Goal: Communication & Community: Answer question/provide support

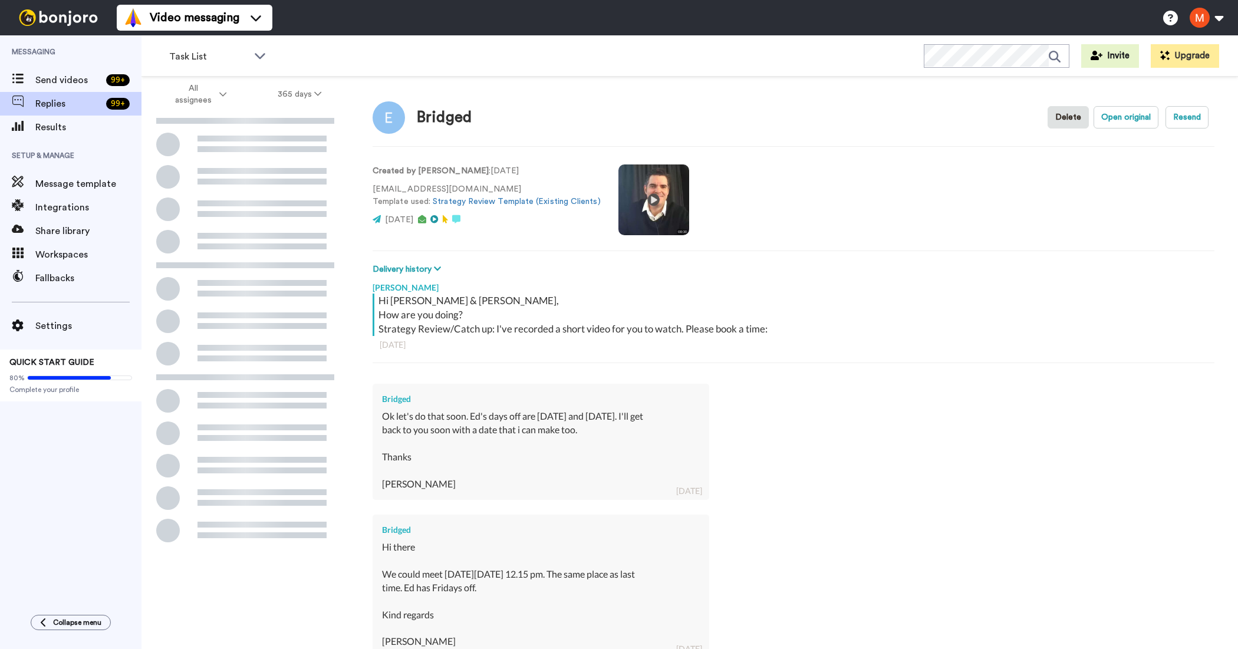
scroll to position [742, 0]
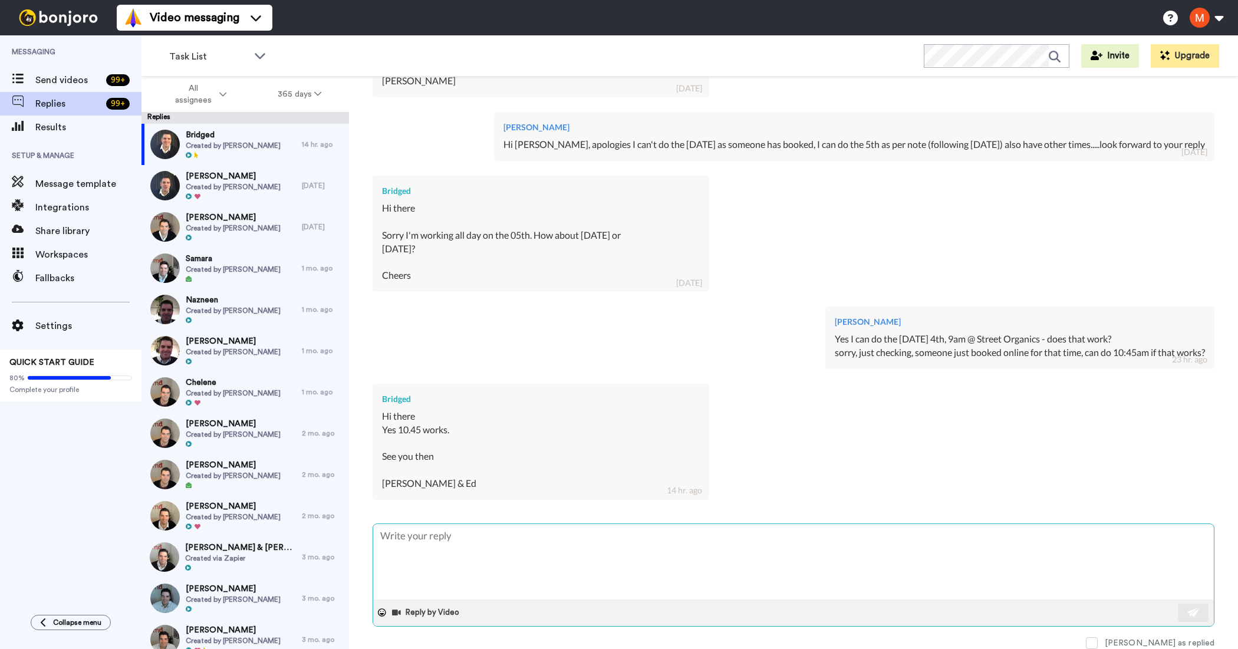
click at [472, 546] on textarea at bounding box center [793, 561] width 841 height 75
type textarea "x"
type textarea "s"
type textarea "x"
type textarea "se"
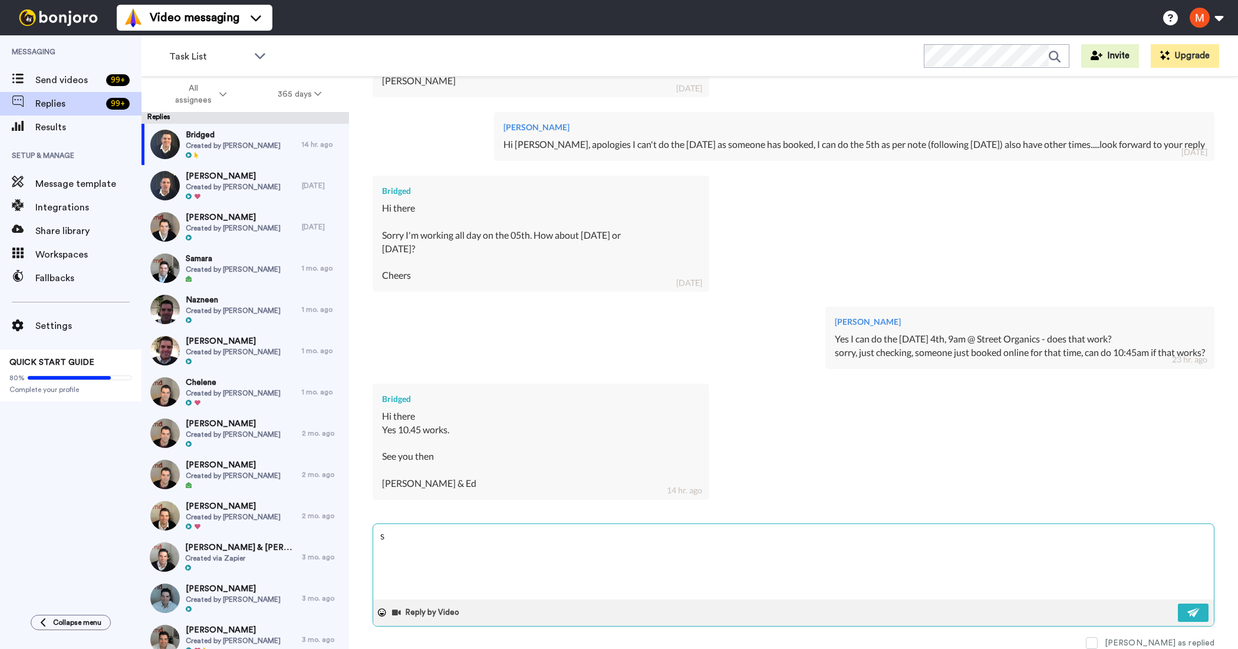
type textarea "x"
type textarea "see"
type textarea "x"
type textarea "see"
type textarea "x"
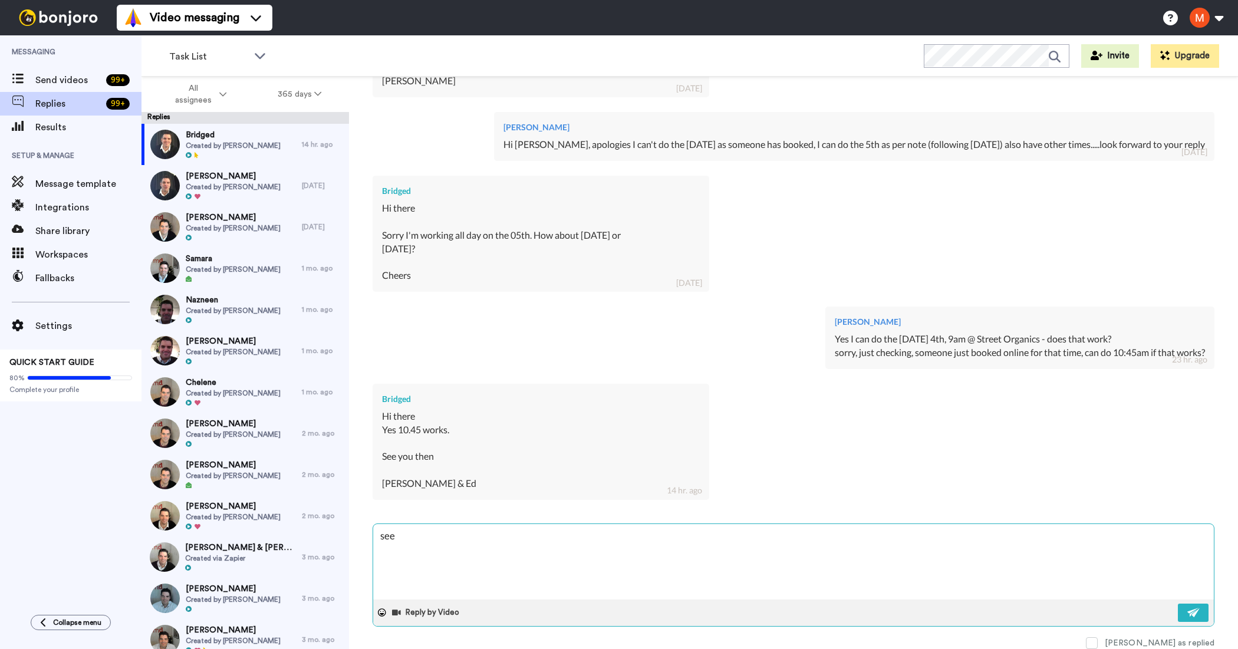
type textarea "see y"
type textarea "x"
type textarea "see yo"
type textarea "x"
type textarea "see you"
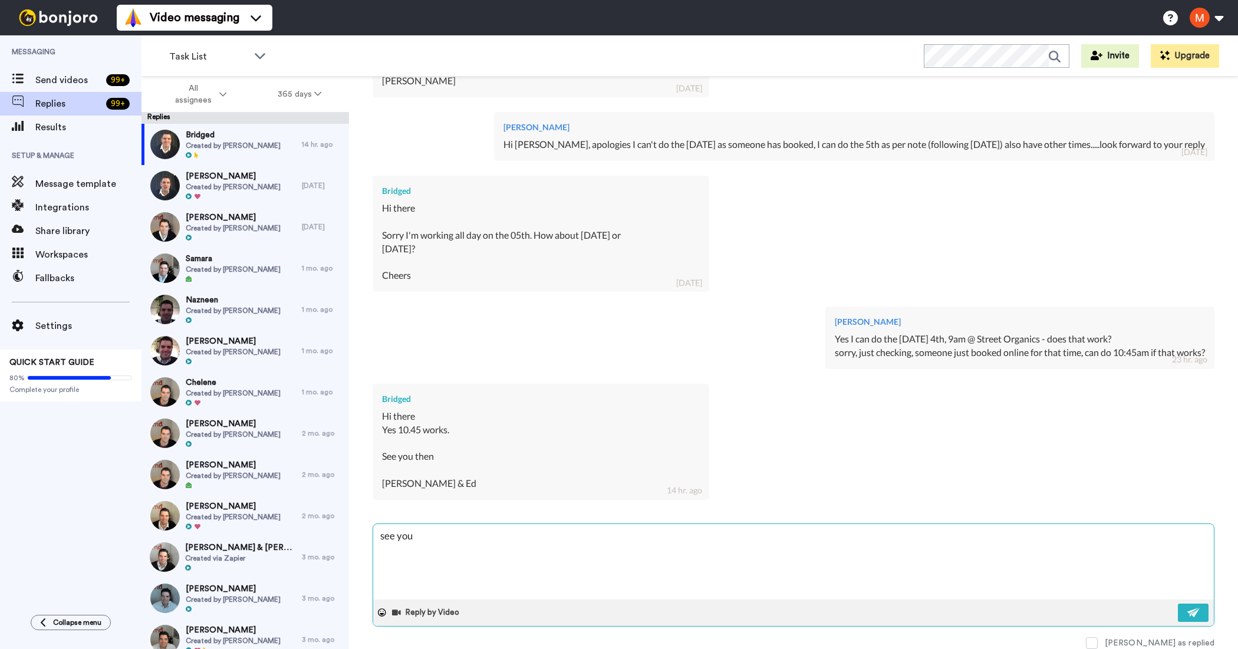
type textarea "x"
type textarea "see you"
type textarea "x"
type textarea "see you t"
type textarea "x"
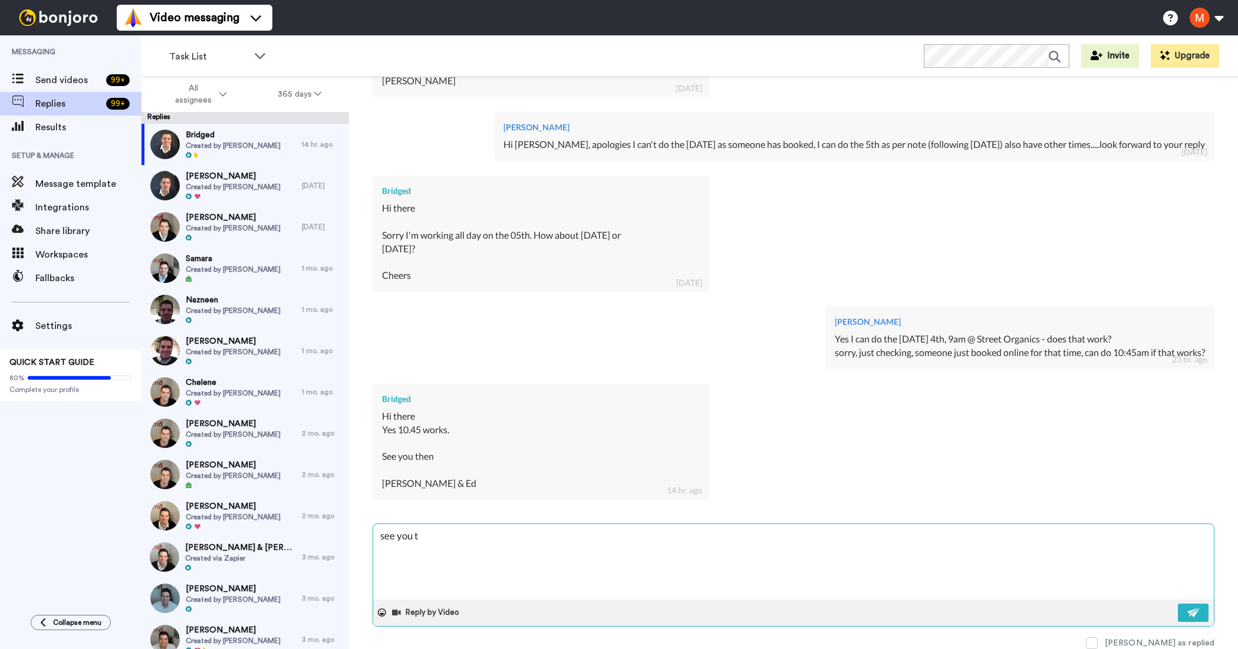
type textarea "see you th"
type textarea "x"
type textarea "see you the"
type textarea "x"
type textarea "see you then"
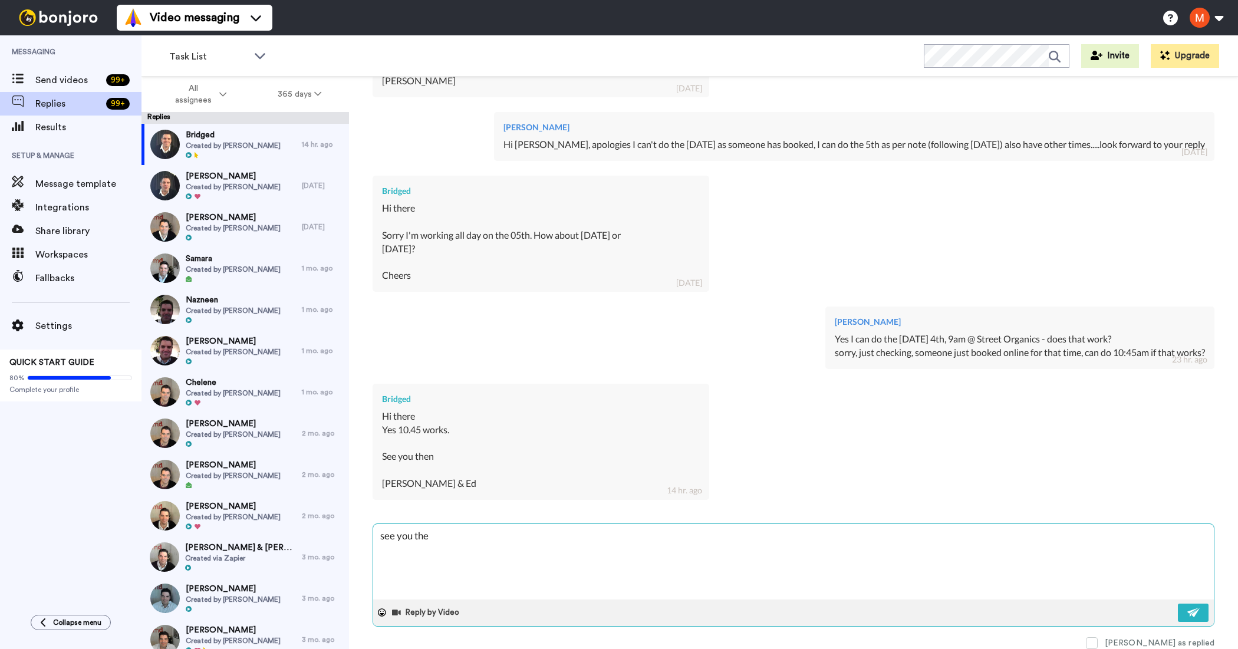
type textarea "x"
type textarea "see you then"
type textarea "x"
type textarea "see you then"
click at [1178, 614] on button at bounding box center [1193, 613] width 31 height 18
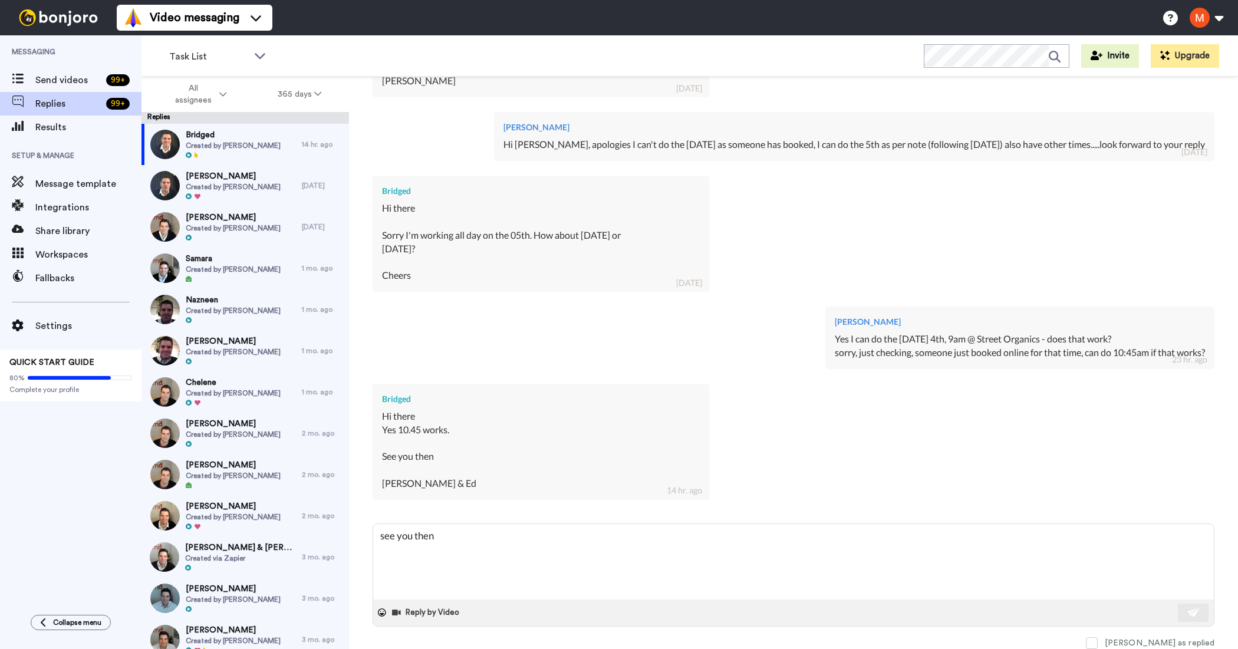
type textarea "x"
